Goal: Task Accomplishment & Management: Use online tool/utility

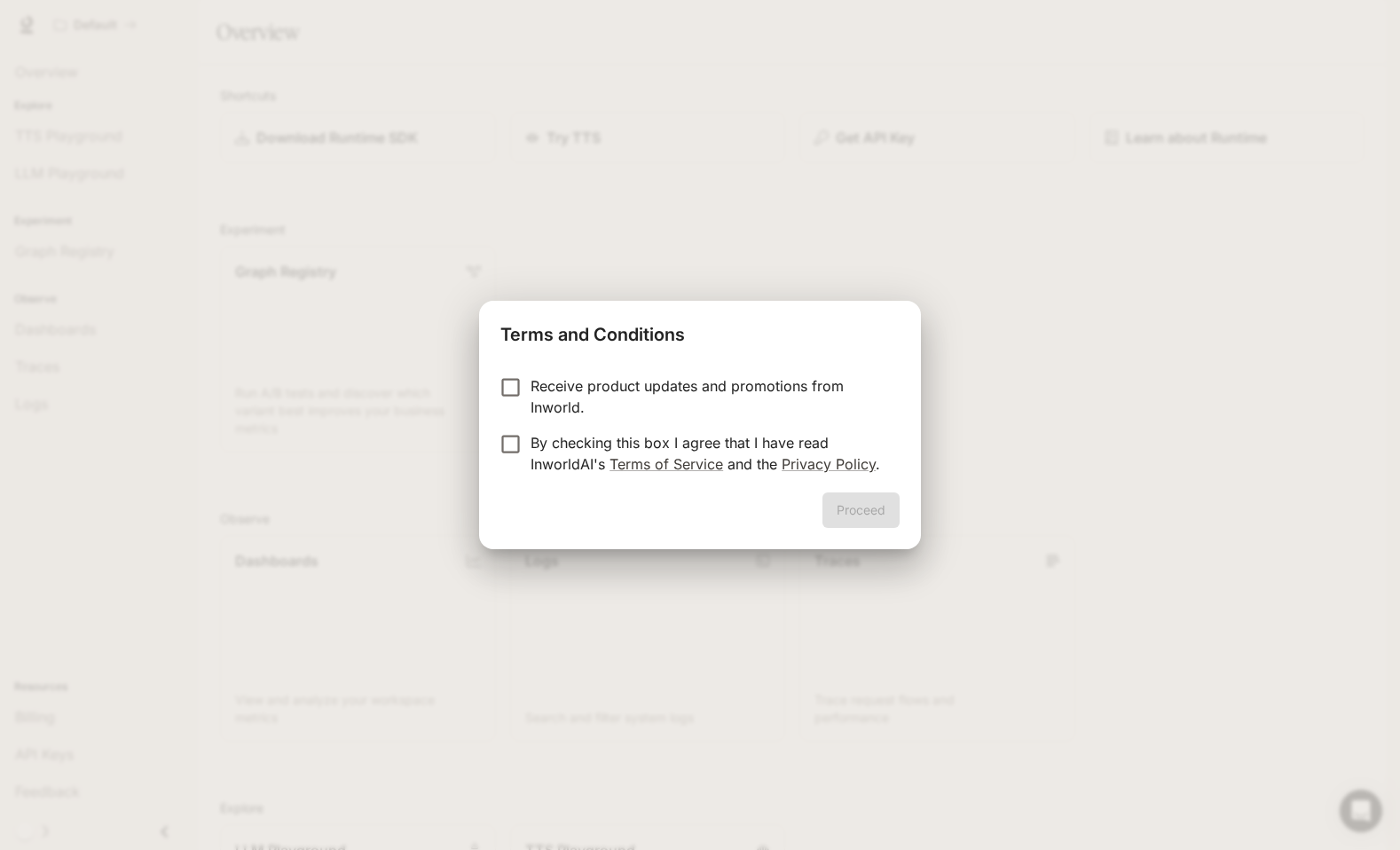
click at [622, 385] on p "Receive product updates and promotions from Inworld." at bounding box center [708, 396] width 355 height 42
click at [596, 443] on p "By checking this box I agree that I have read InworldAI's Terms of Service and …" at bounding box center [708, 453] width 355 height 42
click at [843, 510] on button "Proceed" at bounding box center [861, 510] width 77 height 36
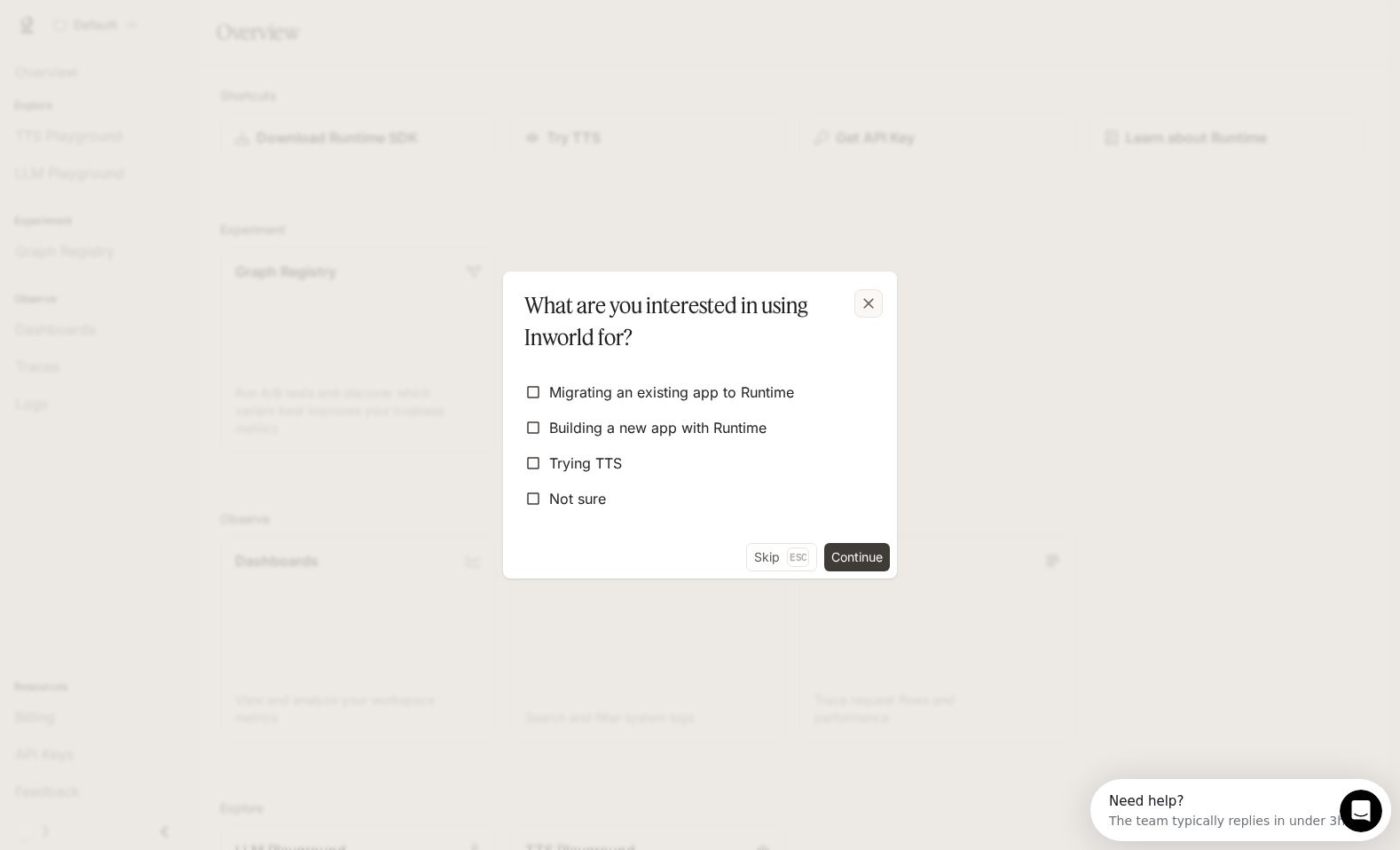
click at [868, 306] on icon "button" at bounding box center [868, 303] width 17 height 17
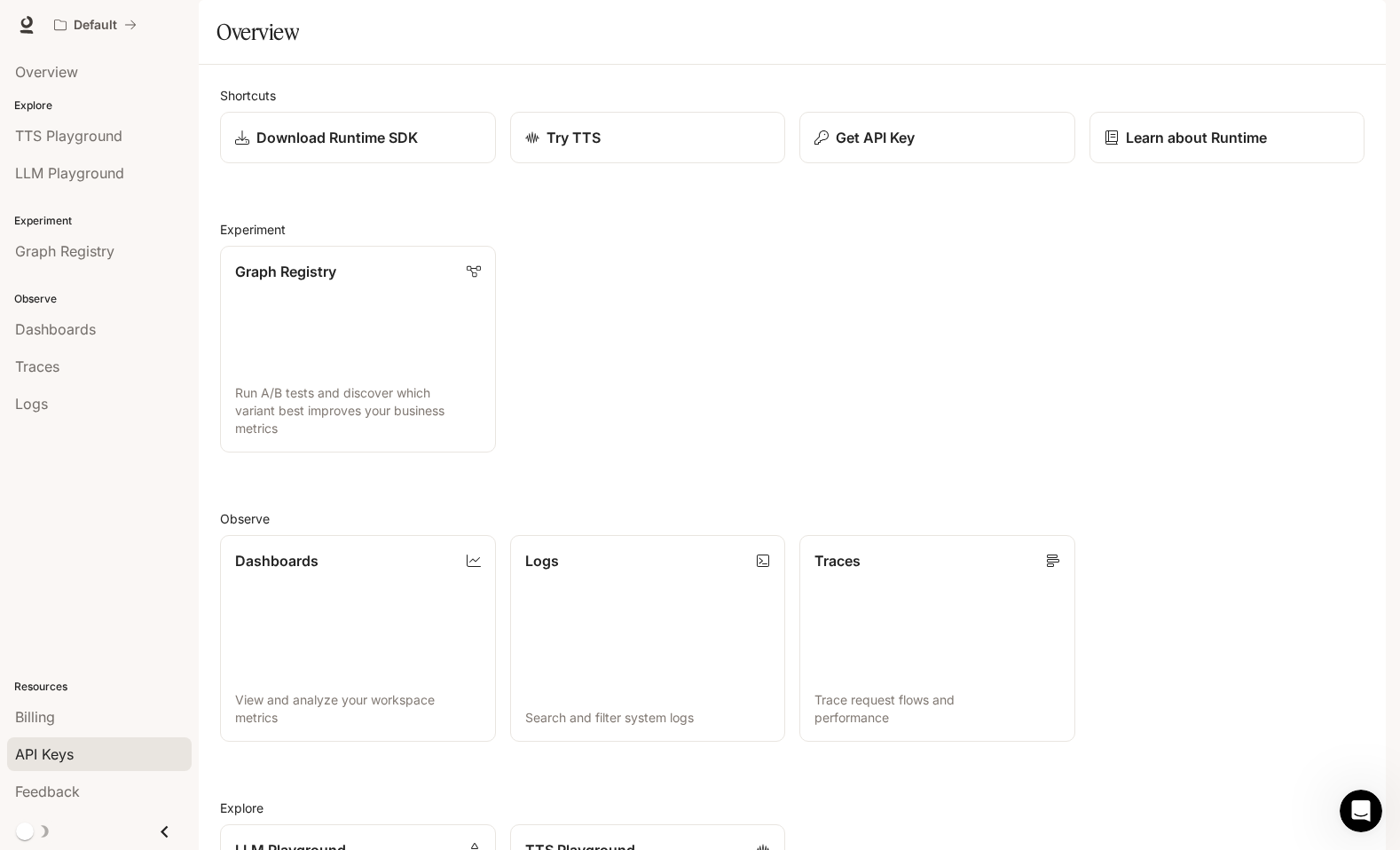
click at [66, 752] on span "API Keys" at bounding box center [44, 754] width 59 height 21
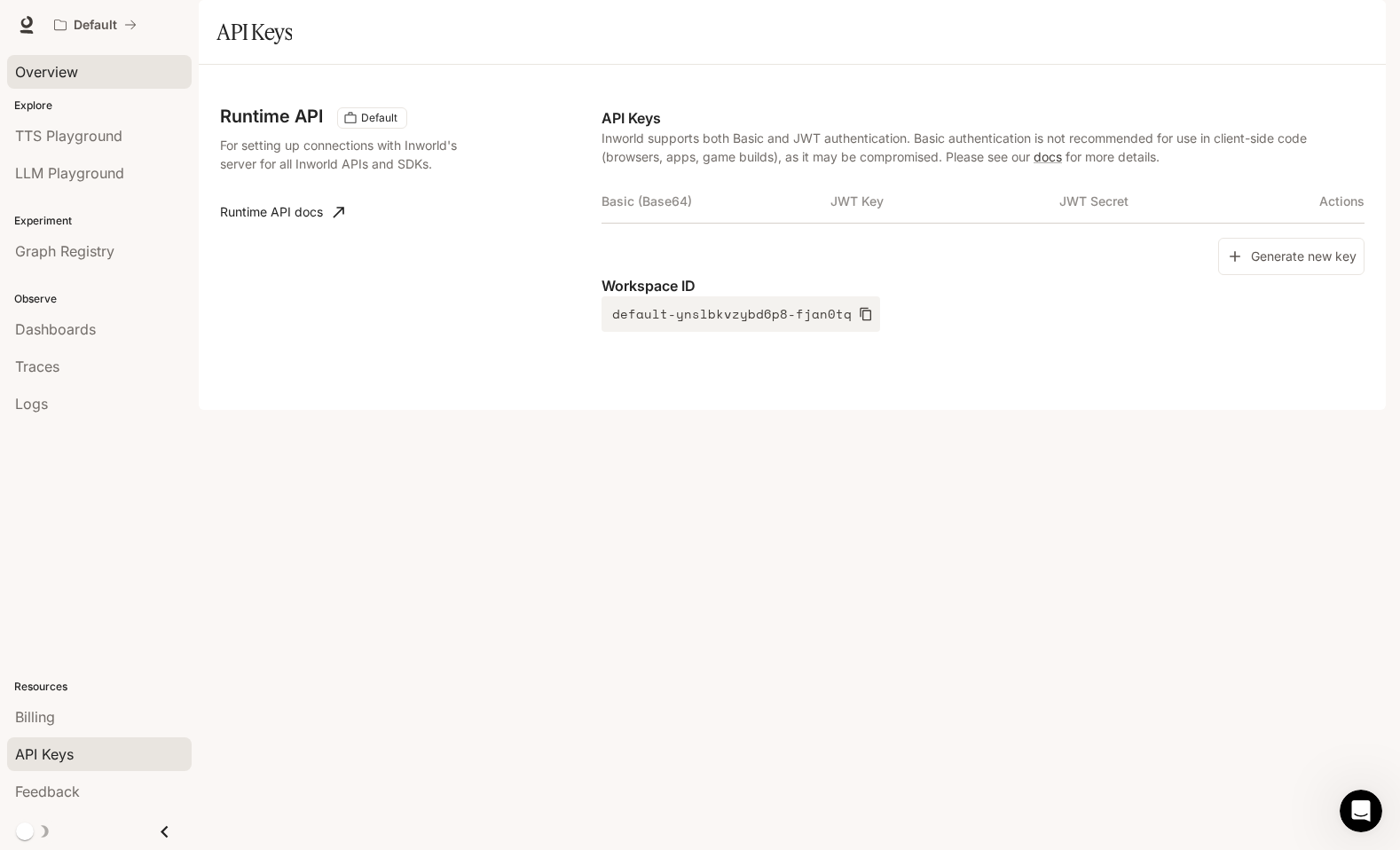
click at [64, 65] on span "Overview" at bounding box center [47, 72] width 63 height 21
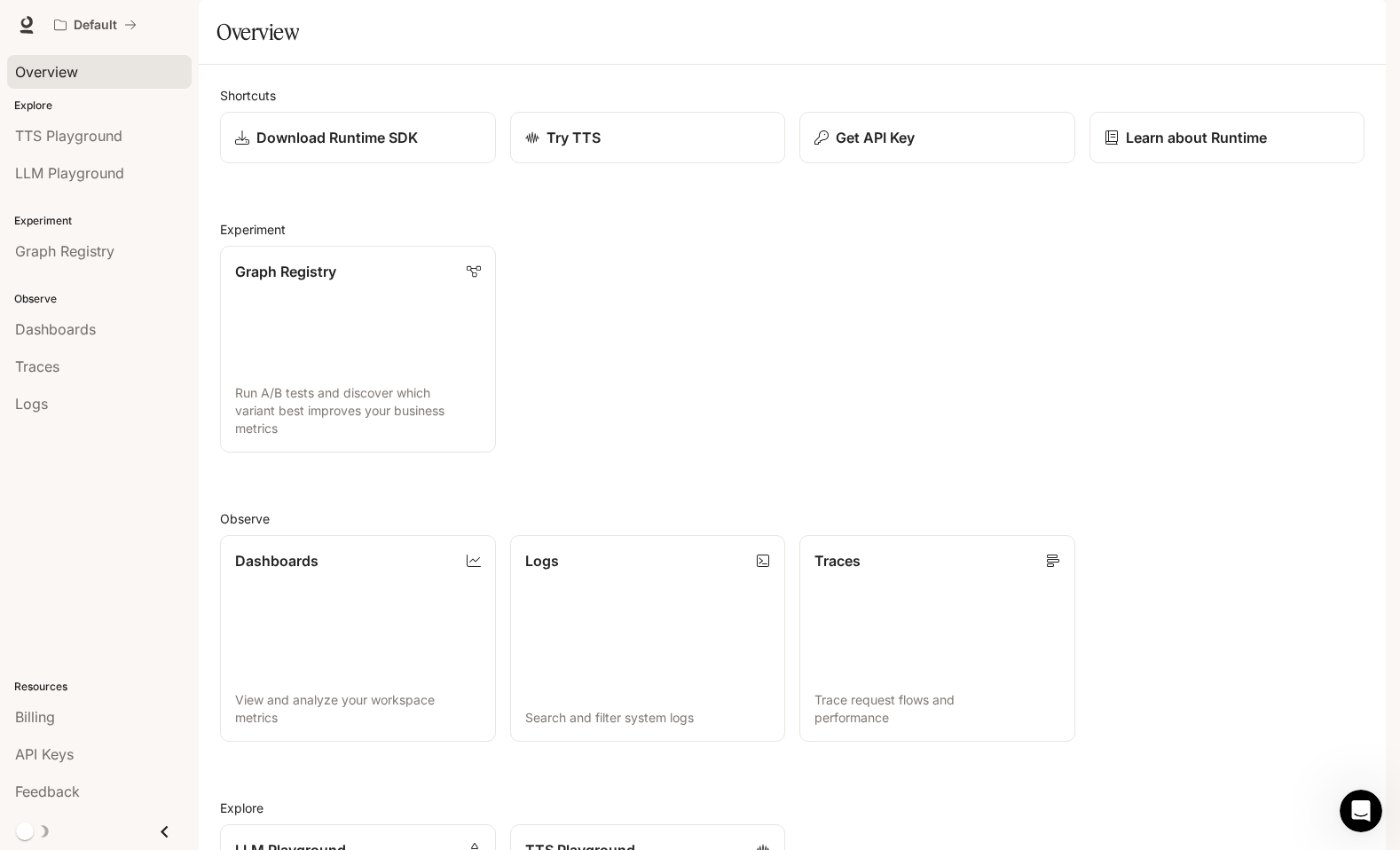
click at [1348, 21] on img "button" at bounding box center [1361, 25] width 25 height 25
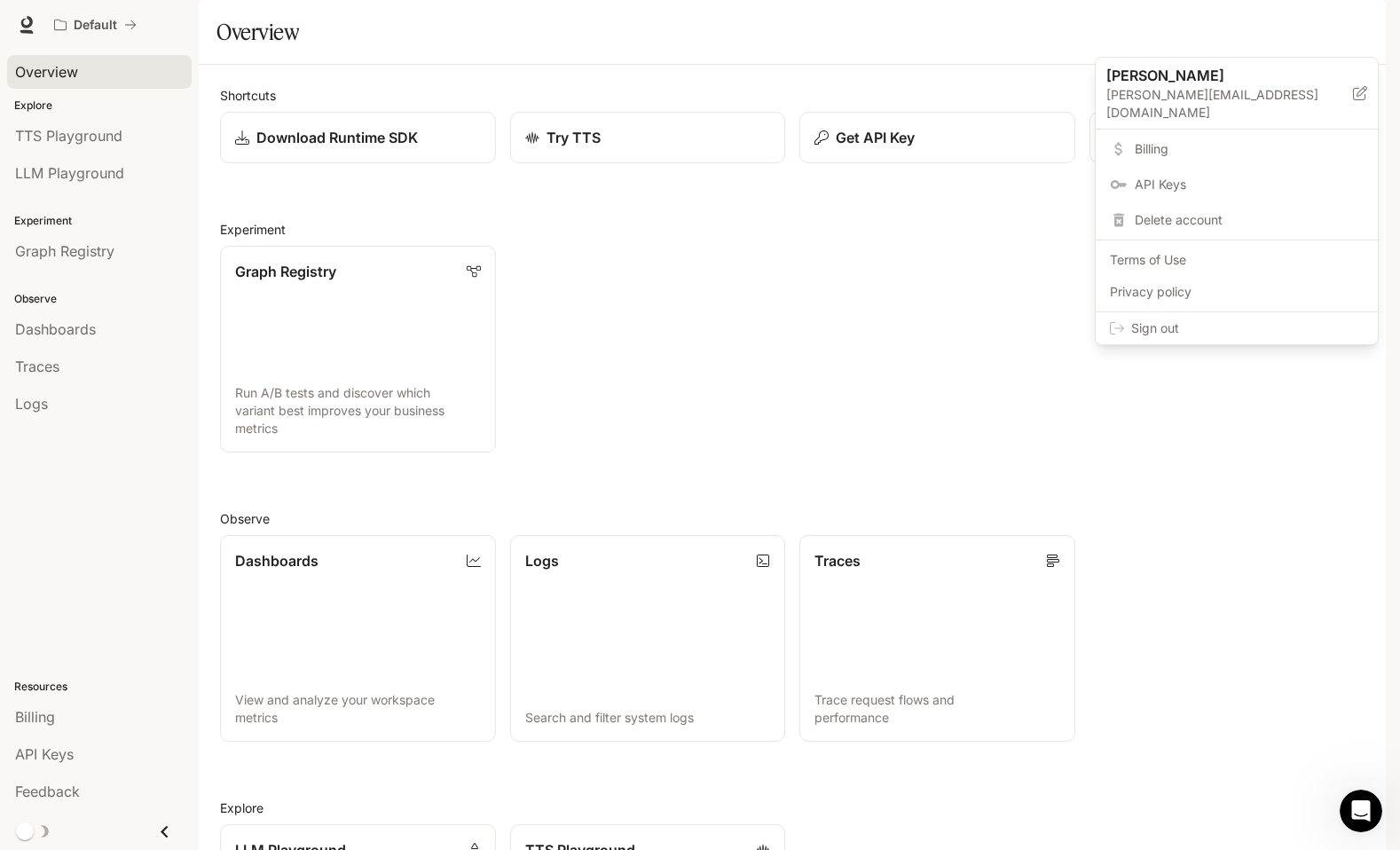
click at [1197, 140] on span "Billing" at bounding box center [1249, 149] width 229 height 17
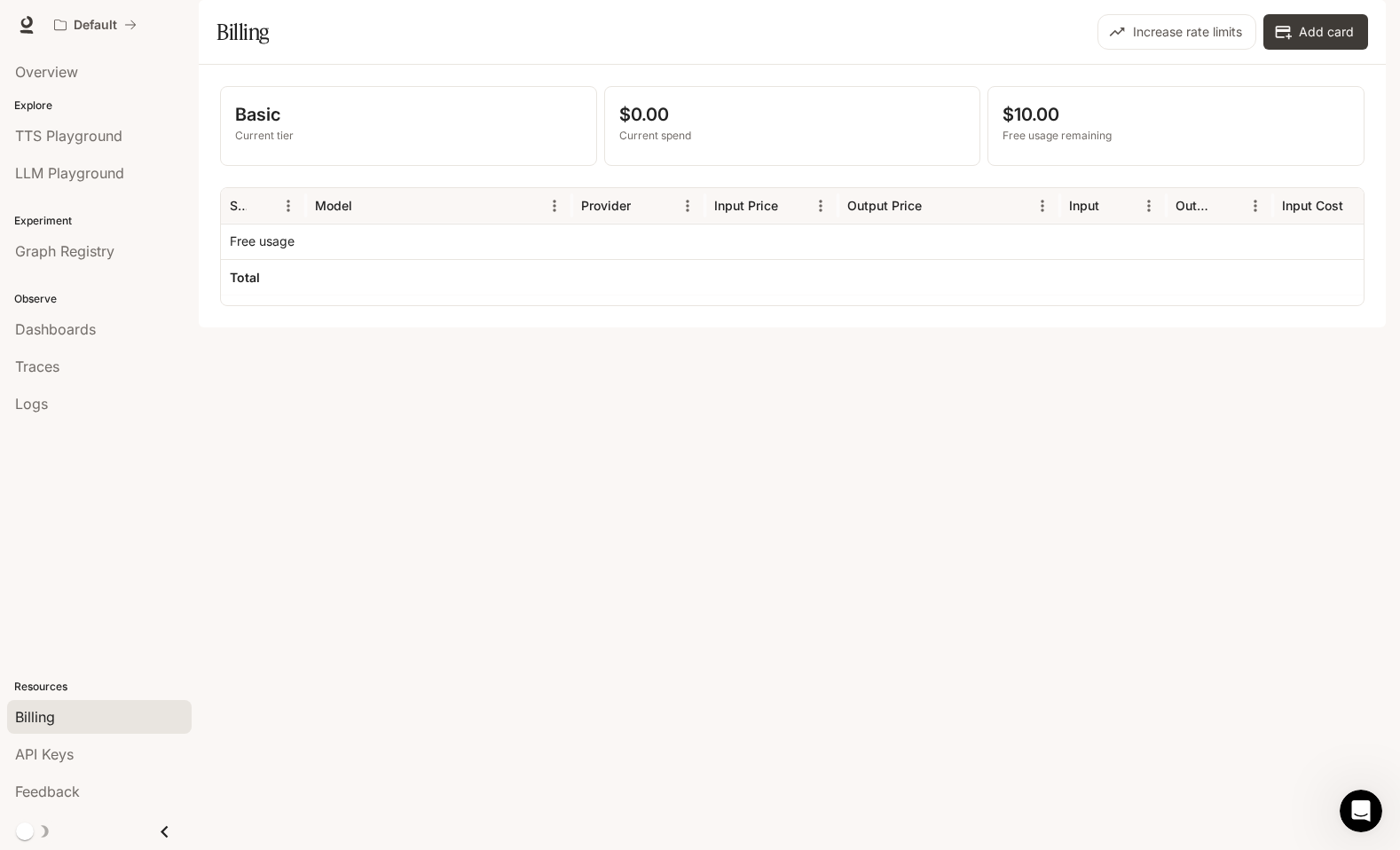
click at [1364, 23] on img "button" at bounding box center [1361, 25] width 25 height 25
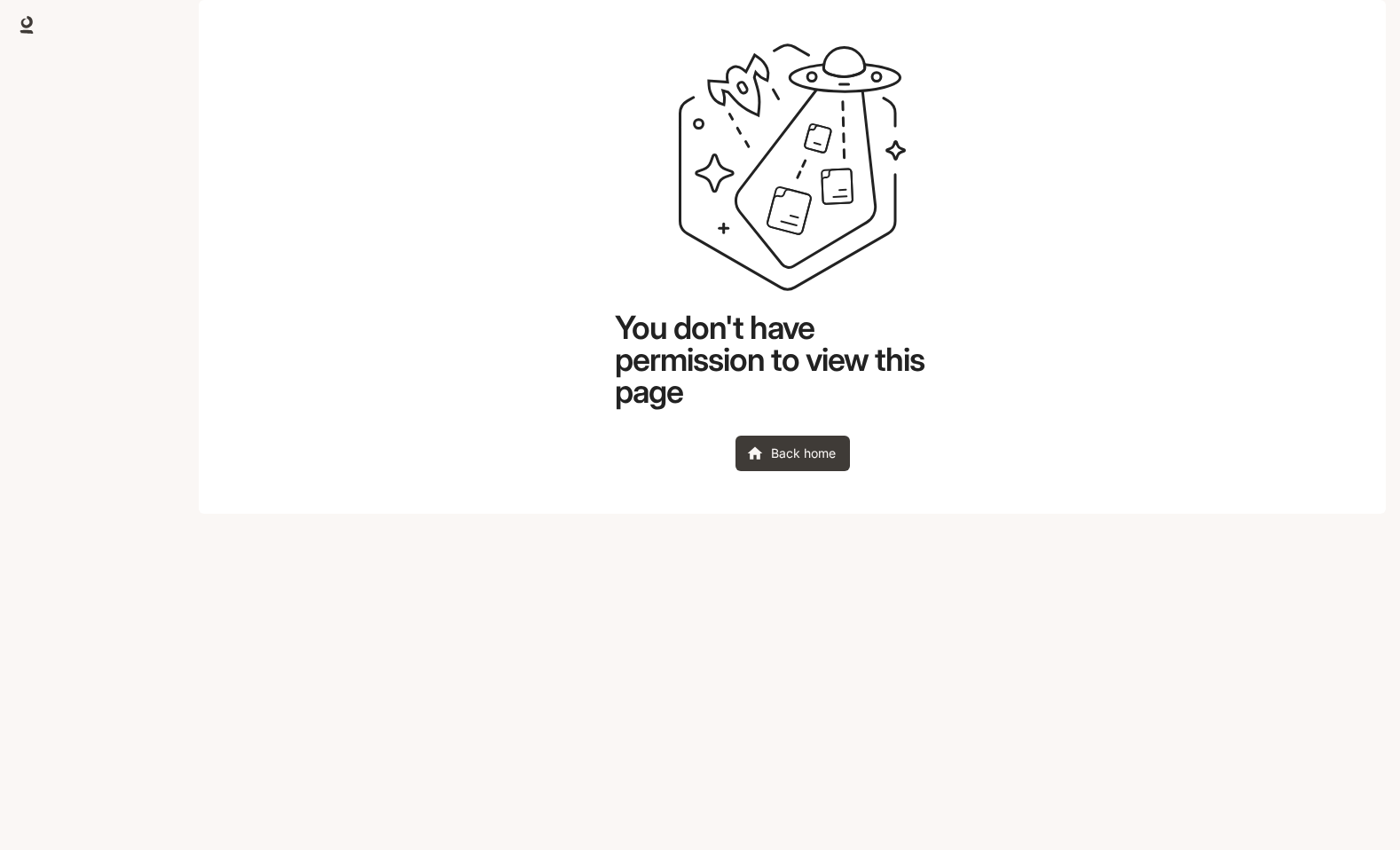
click at [1357, 24] on img "button" at bounding box center [1361, 25] width 25 height 25
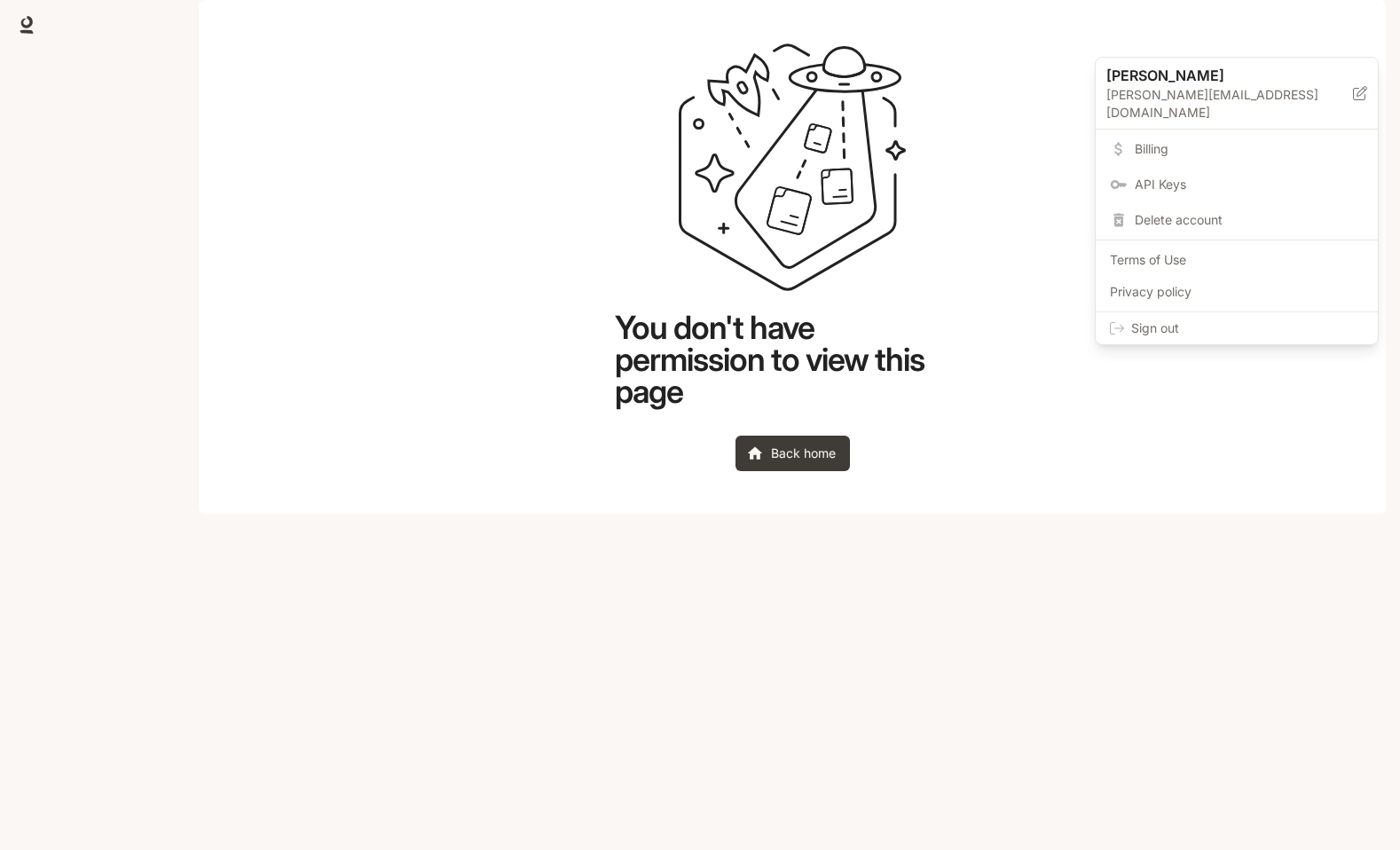
click at [1131, 312] on div "Sign out" at bounding box center [1237, 328] width 282 height 32
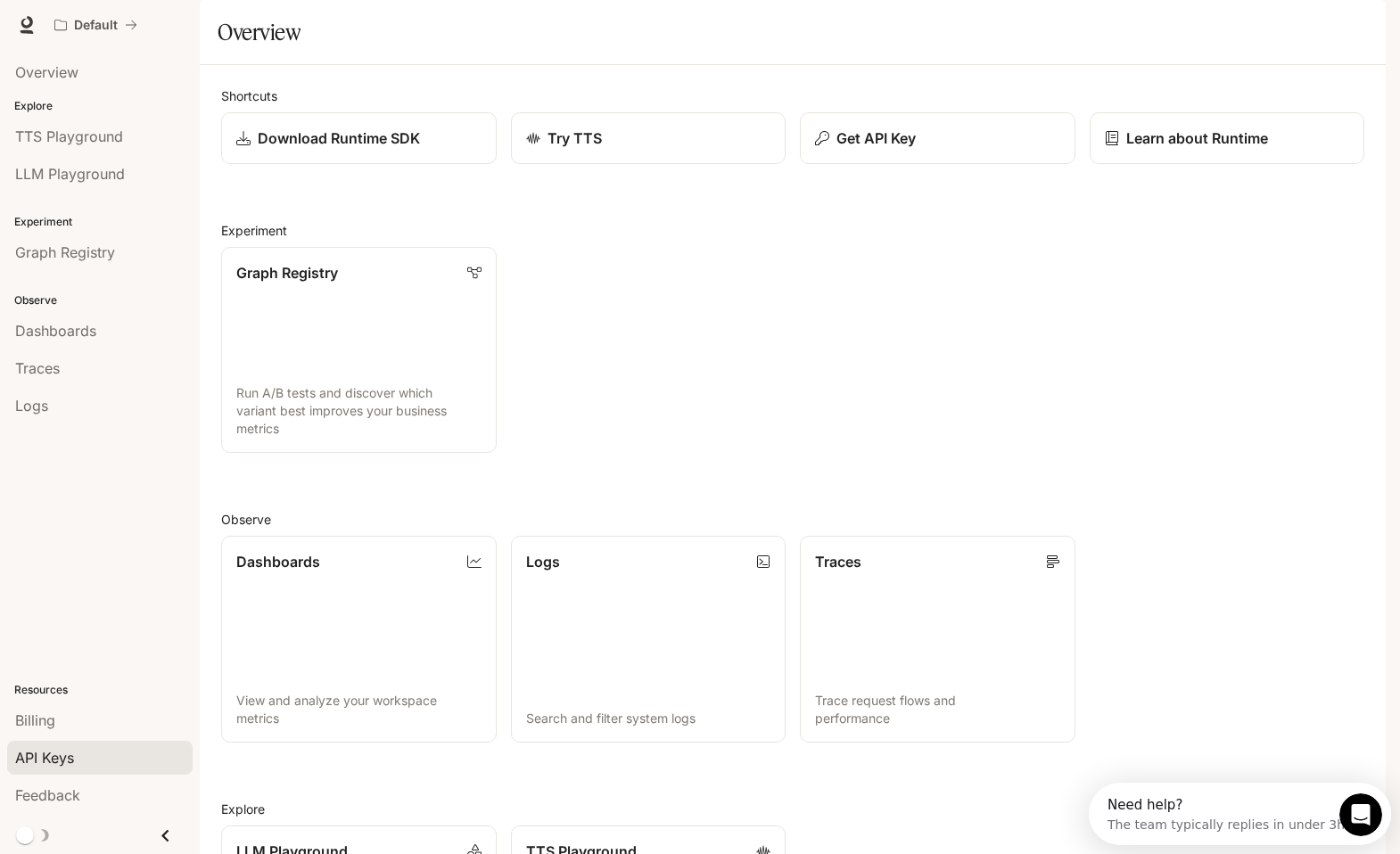
click at [87, 761] on div "API Keys" at bounding box center [100, 757] width 169 height 21
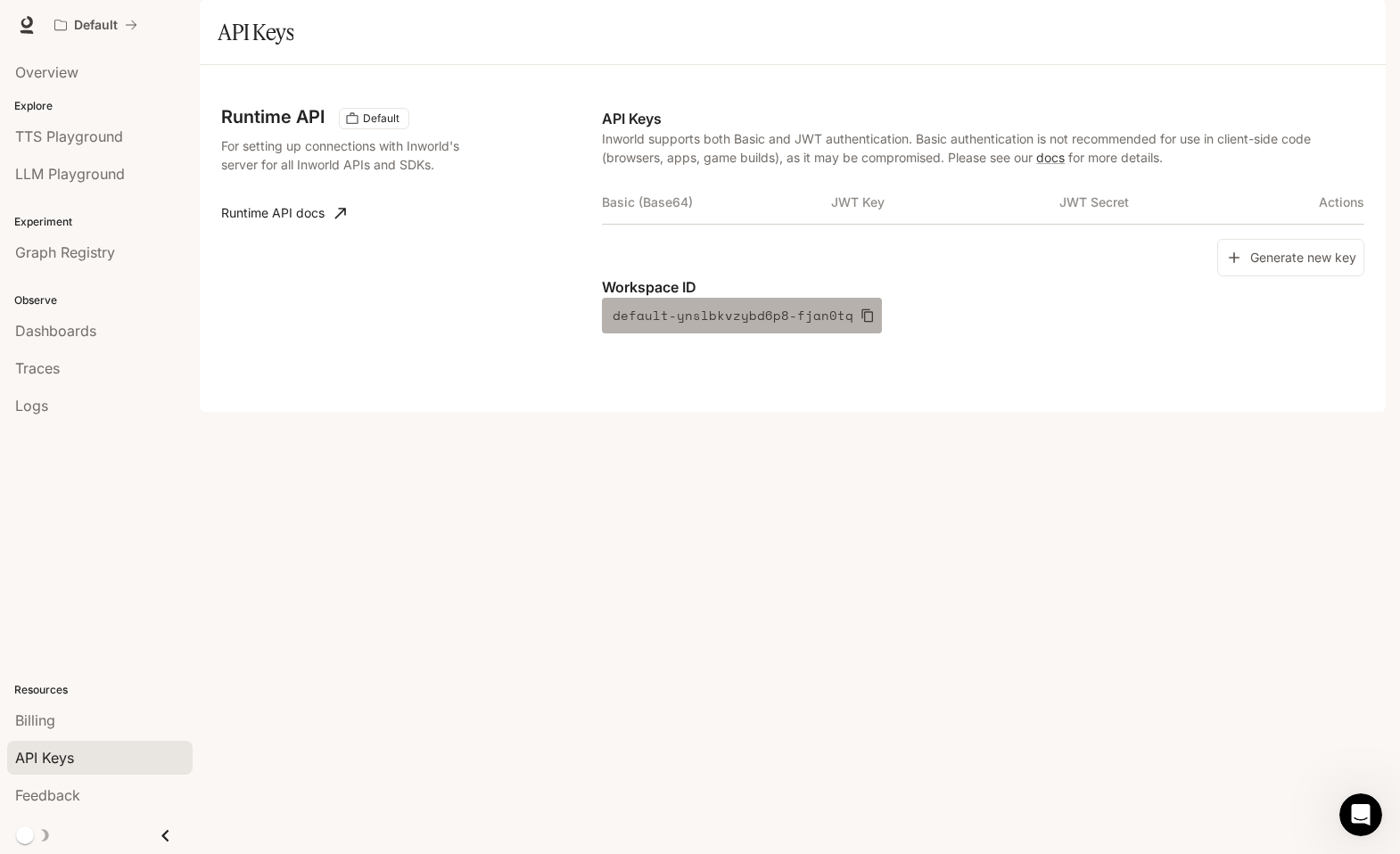
click at [860, 323] on icon "button" at bounding box center [867, 315] width 14 height 14
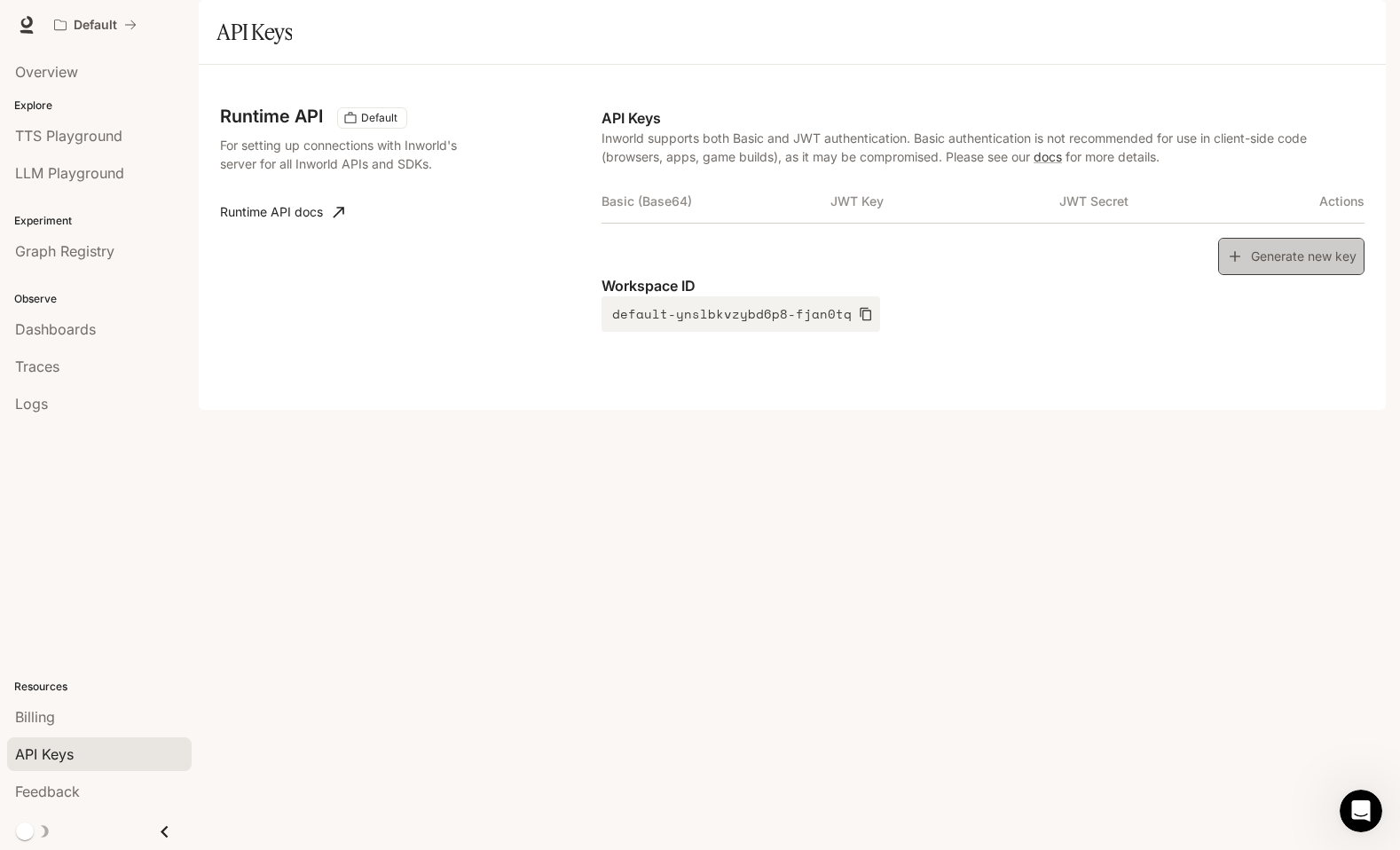
click at [1247, 276] on button "Generate new key" at bounding box center [1291, 257] width 146 height 38
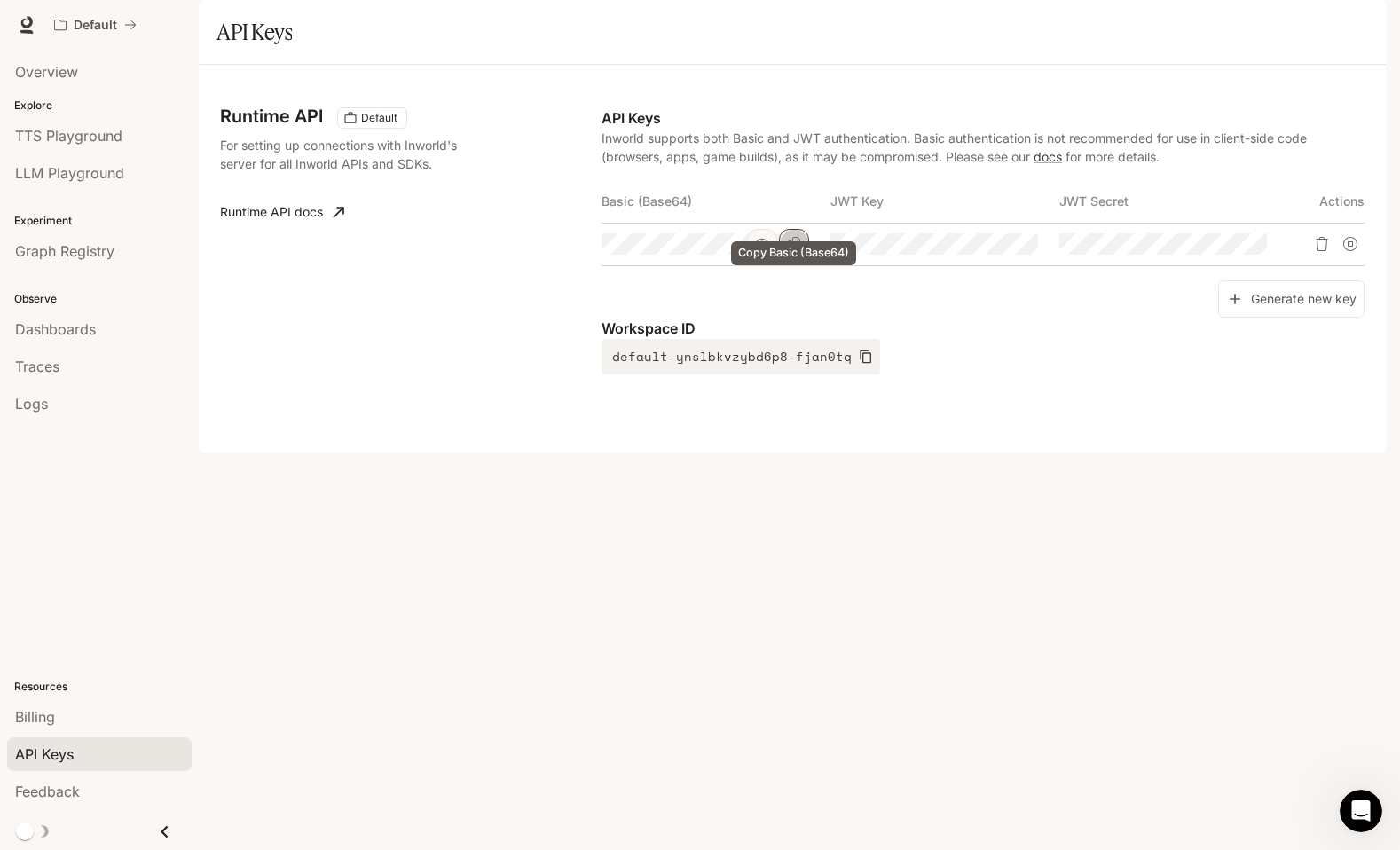
click at [801, 259] on button "Copy Basic (Base64)" at bounding box center [793, 243] width 30 height 30
click at [769, 259] on button "button" at bounding box center [762, 243] width 30 height 30
click at [981, 259] on button "button" at bounding box center [990, 243] width 30 height 30
click at [1226, 249] on icon "button" at bounding box center [1219, 243] width 14 height 11
click at [1255, 251] on icon "Copy Secret" at bounding box center [1252, 243] width 14 height 14
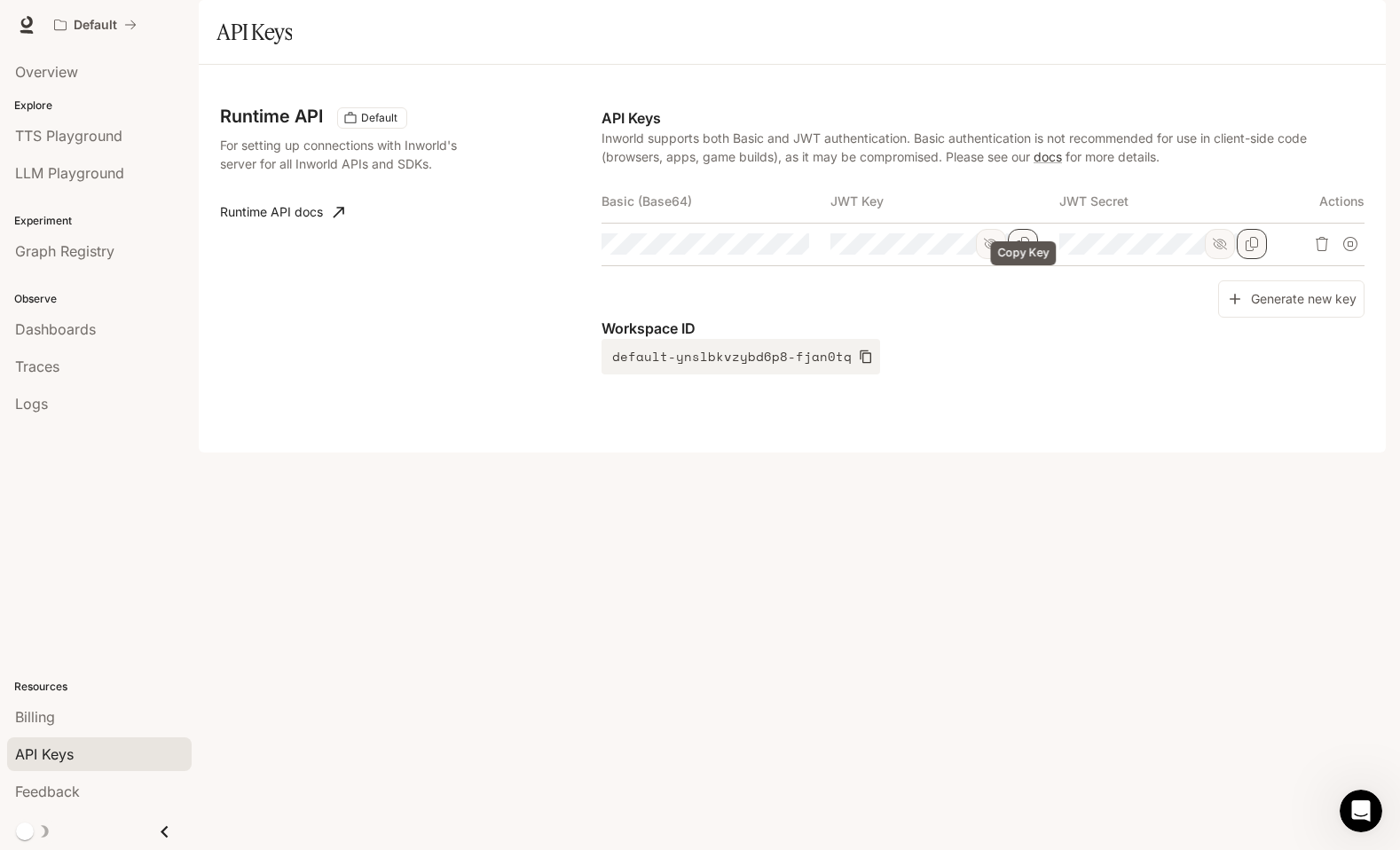
click at [1019, 251] on icon "Copy Key" at bounding box center [1022, 243] width 14 height 14
click at [441, 2] on div "Default Runtime Runtime Documentation Documentation" at bounding box center [700, 25] width 1400 height 50
click at [797, 251] on icon "Copy Basic (Base64)" at bounding box center [793, 243] width 14 height 14
click at [1356, 14] on img "button" at bounding box center [1361, 25] width 25 height 25
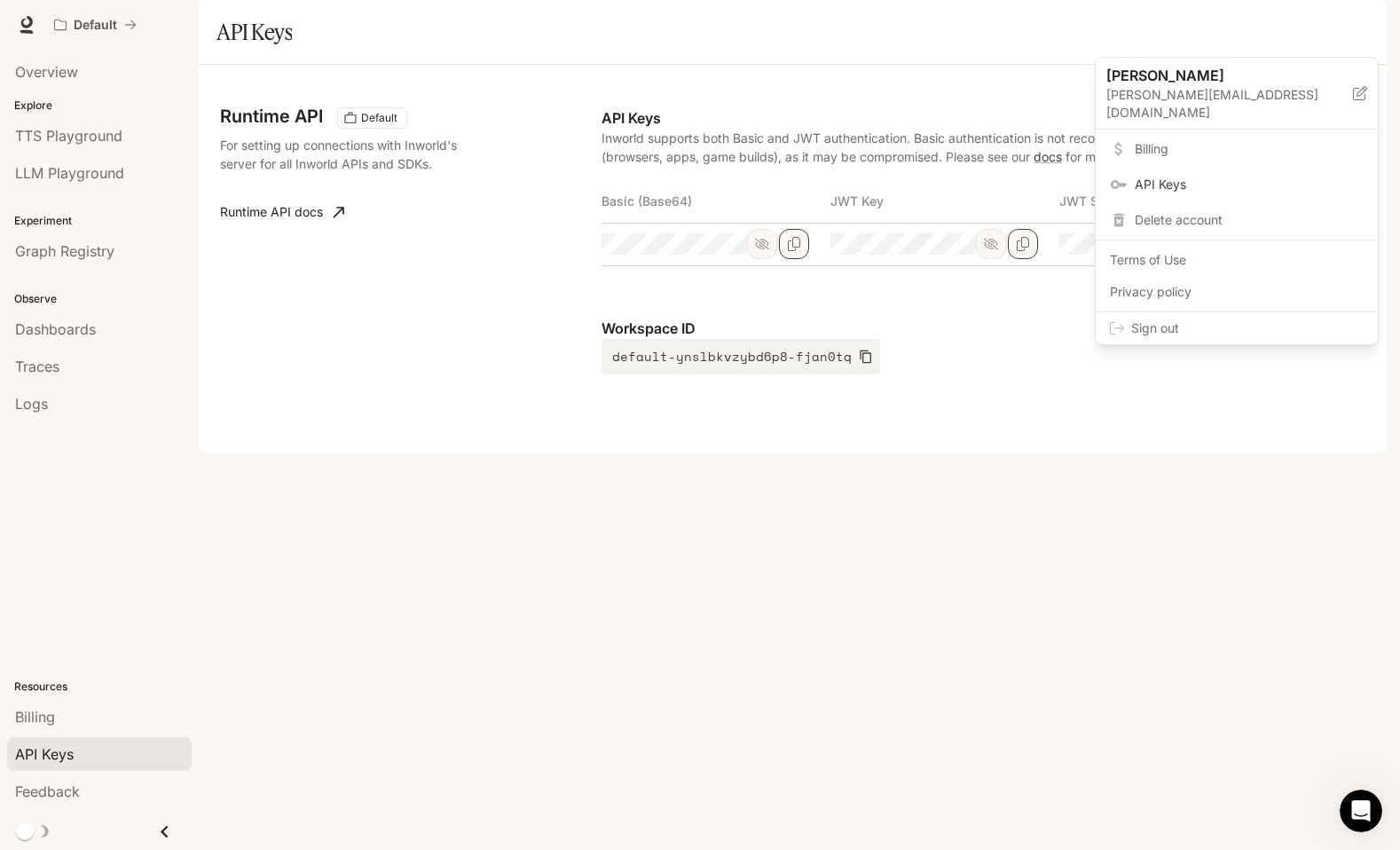
click at [1204, 176] on span "API Keys" at bounding box center [1249, 185] width 229 height 17
